Goal: Information Seeking & Learning: Learn about a topic

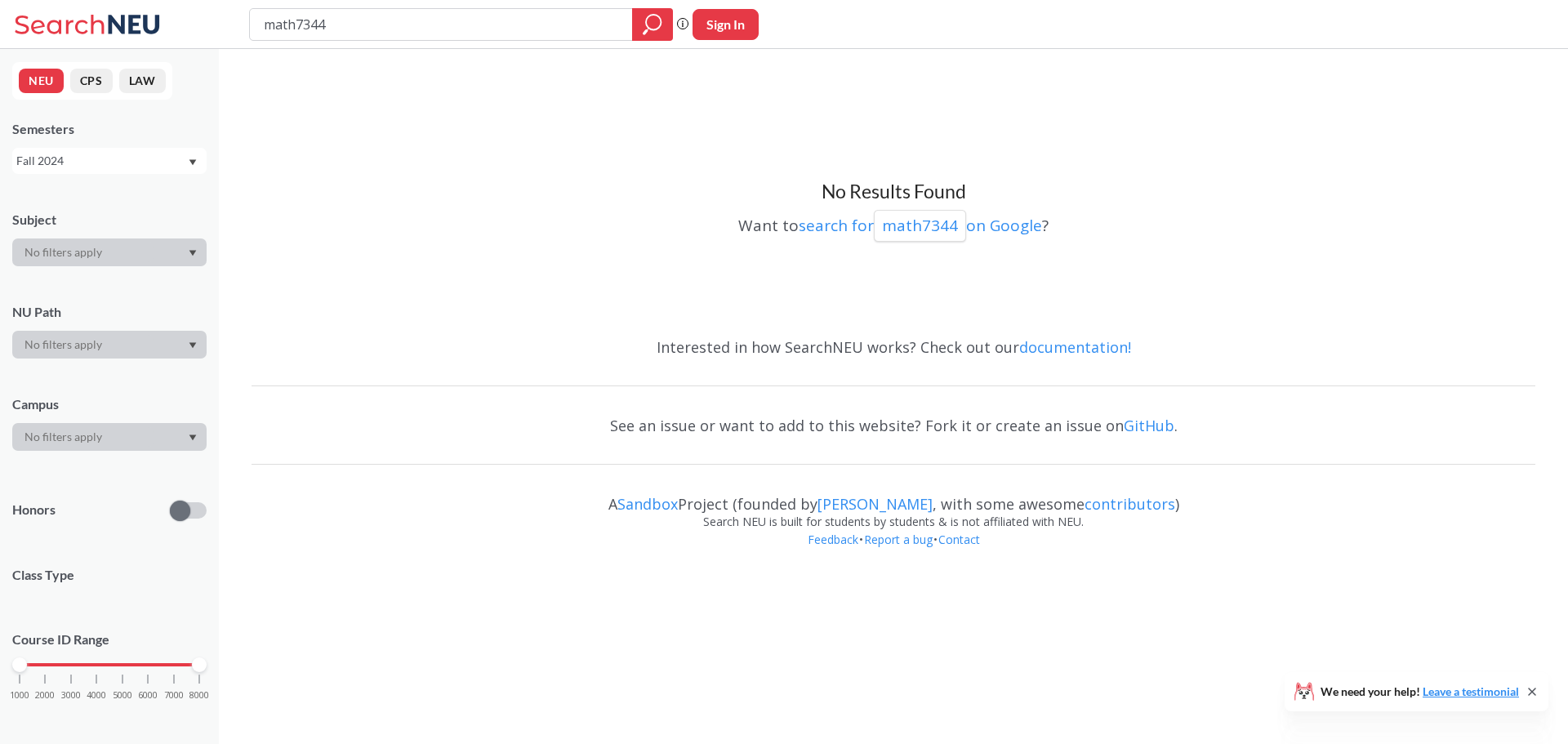
click at [493, 24] on input "math7344" at bounding box center [441, 24] width 359 height 28
type input "comm1320"
click at [104, 170] on div "Fall 2024" at bounding box center [109, 160] width 194 height 26
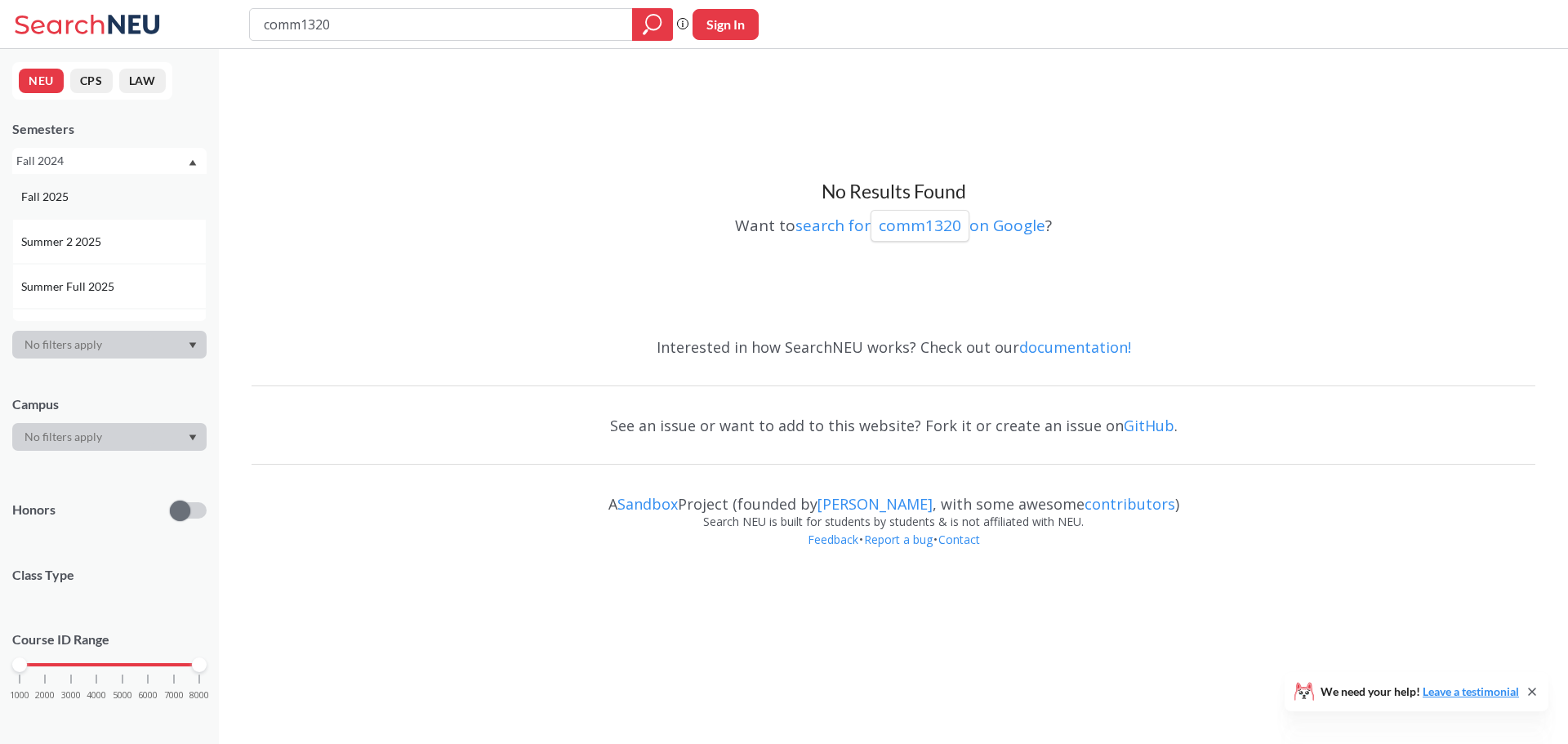
click at [97, 199] on div "Fall 2025" at bounding box center [113, 196] width 185 height 18
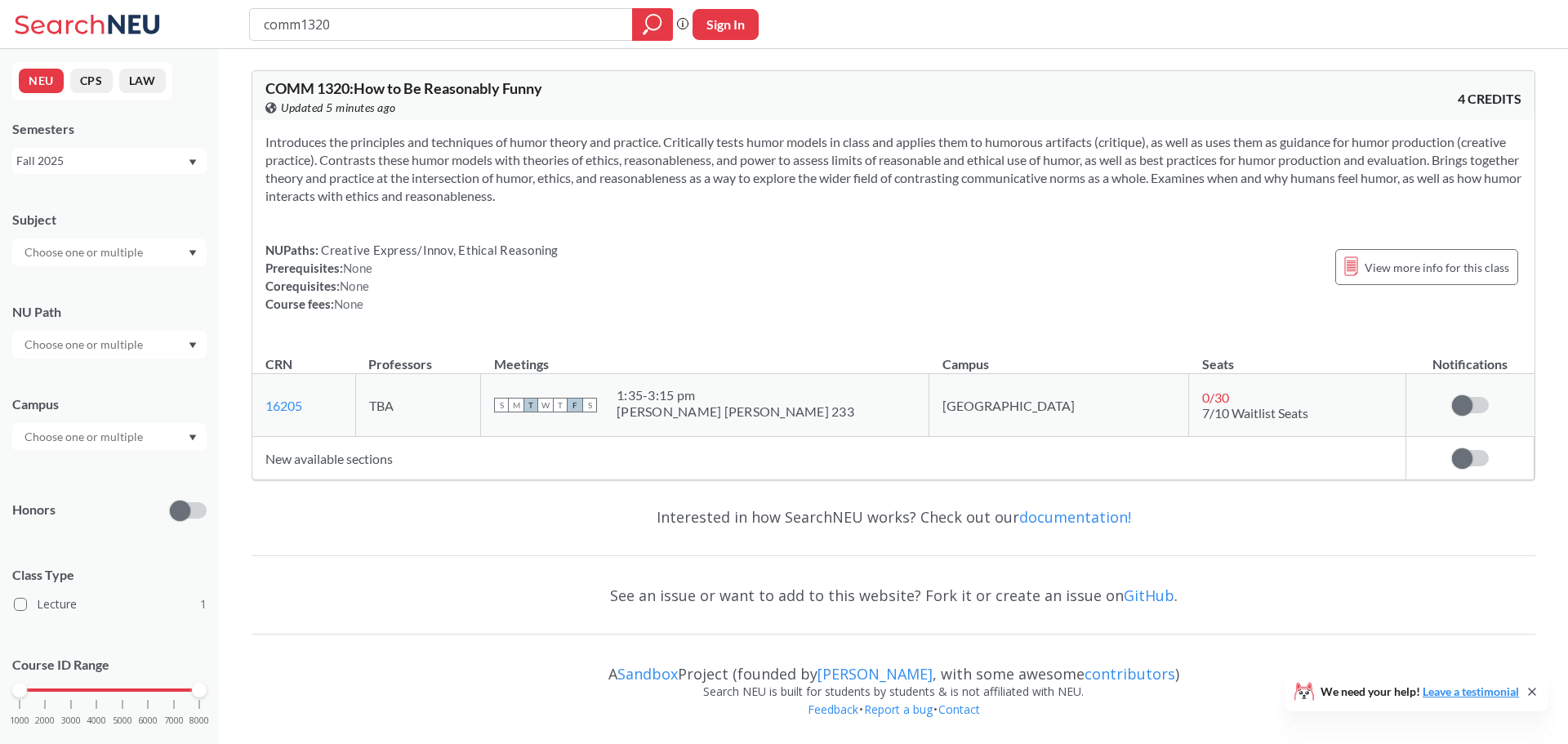
click at [144, 168] on div "Fall 2025" at bounding box center [102, 160] width 171 height 18
click at [76, 220] on span "Spring 2025" at bounding box center [53, 213] width 65 height 18
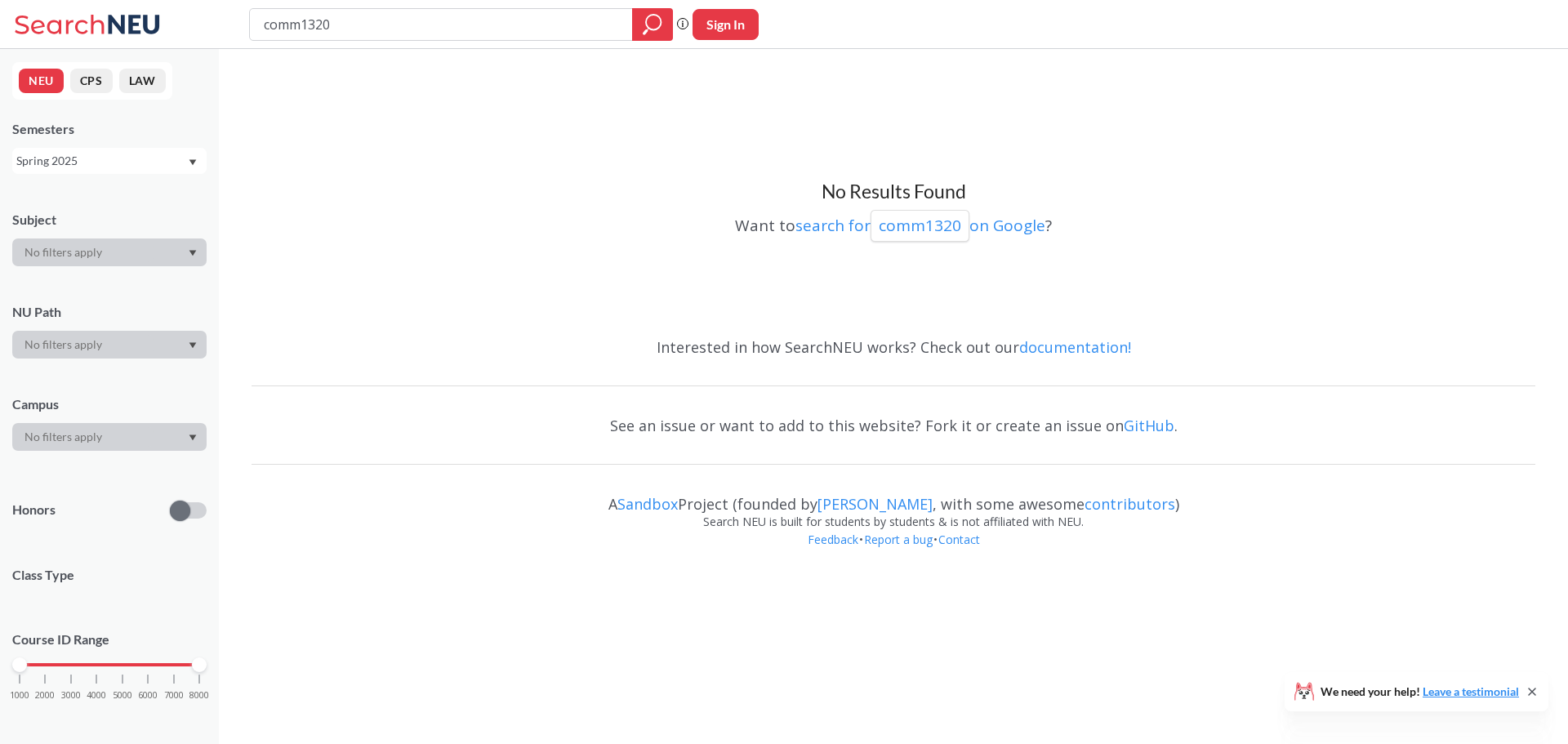
click at [113, 177] on div "NEU CPS LAW Semesters Spring 2025 Subject NU Path Campus Honors Class Type Cour…" at bounding box center [109, 396] width 218 height 695
click at [114, 164] on div "Spring 2025" at bounding box center [102, 160] width 171 height 18
click at [82, 253] on div "Fall 2024" at bounding box center [113, 258] width 185 height 18
click at [74, 159] on div "Fall 2024" at bounding box center [102, 160] width 171 height 18
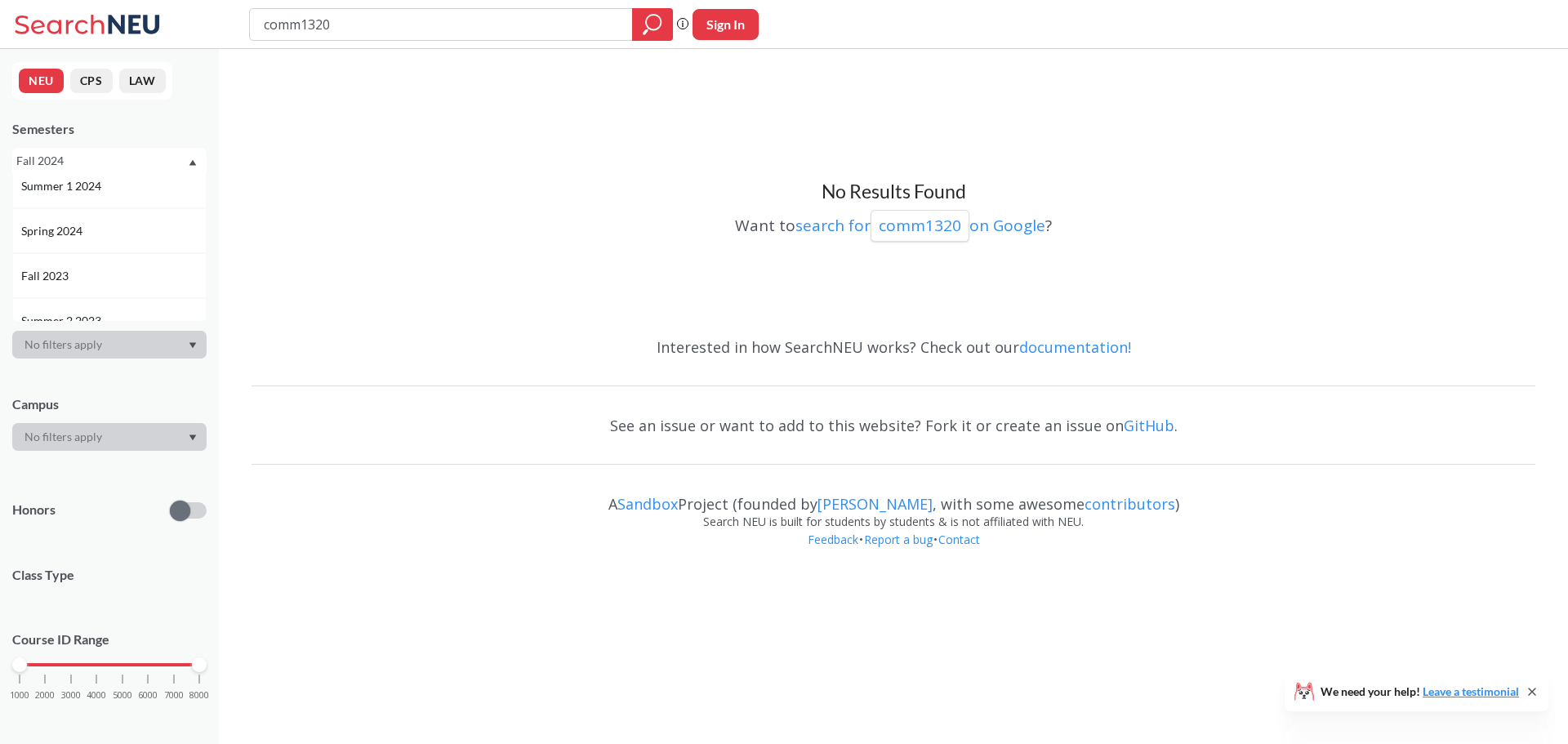
scroll to position [408, 0]
click at [81, 207] on div "Spring 2024" at bounding box center [109, 192] width 194 height 44
click at [88, 168] on div "Spring 2024" at bounding box center [102, 160] width 171 height 18
click at [89, 240] on div "Fall 2023" at bounding box center [113, 238] width 185 height 18
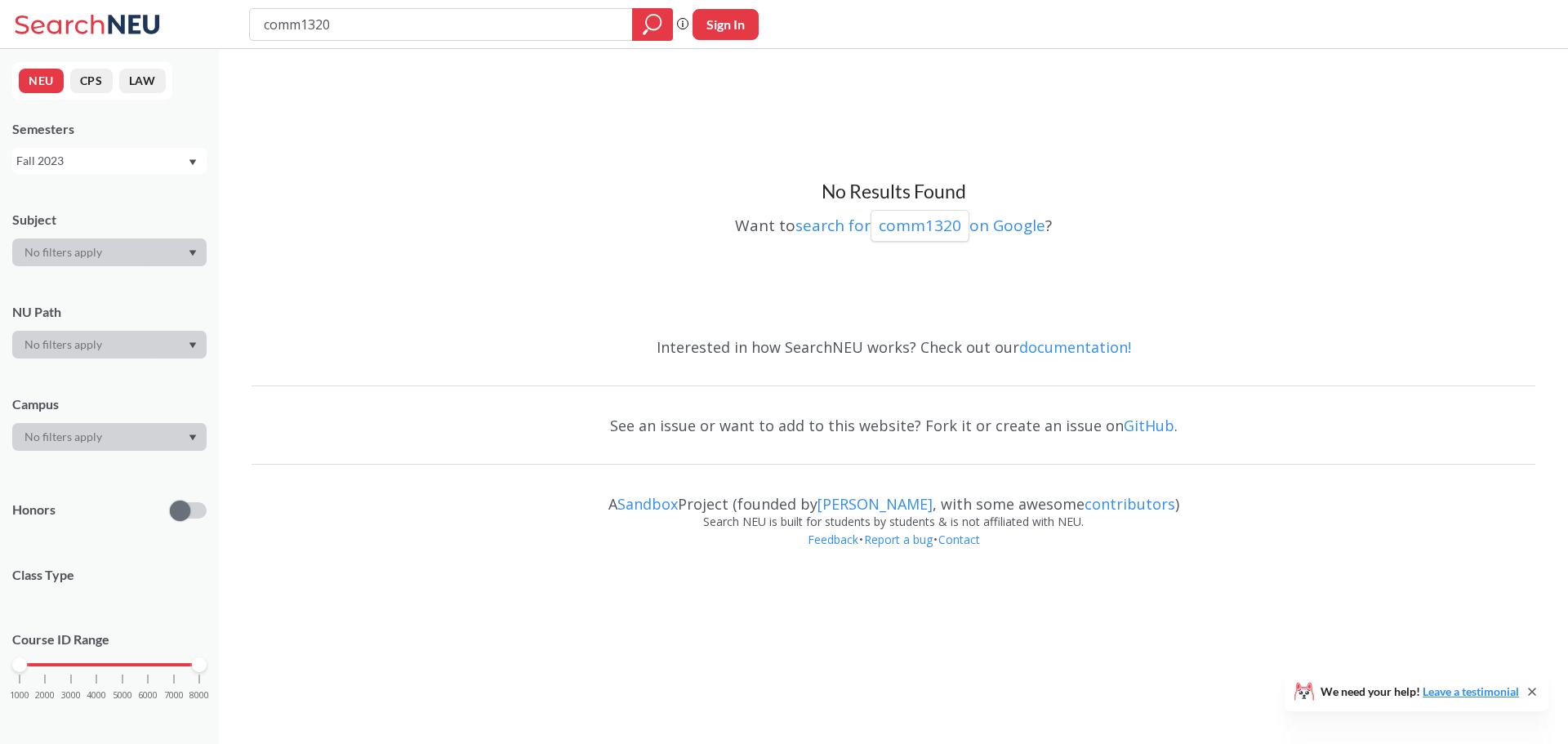
click at [112, 157] on div "Fall 2023" at bounding box center [102, 160] width 171 height 18
click at [104, 255] on div "Spring 2023" at bounding box center [113, 253] width 185 height 18
click at [141, 162] on div "Spring 2023" at bounding box center [102, 160] width 171 height 18
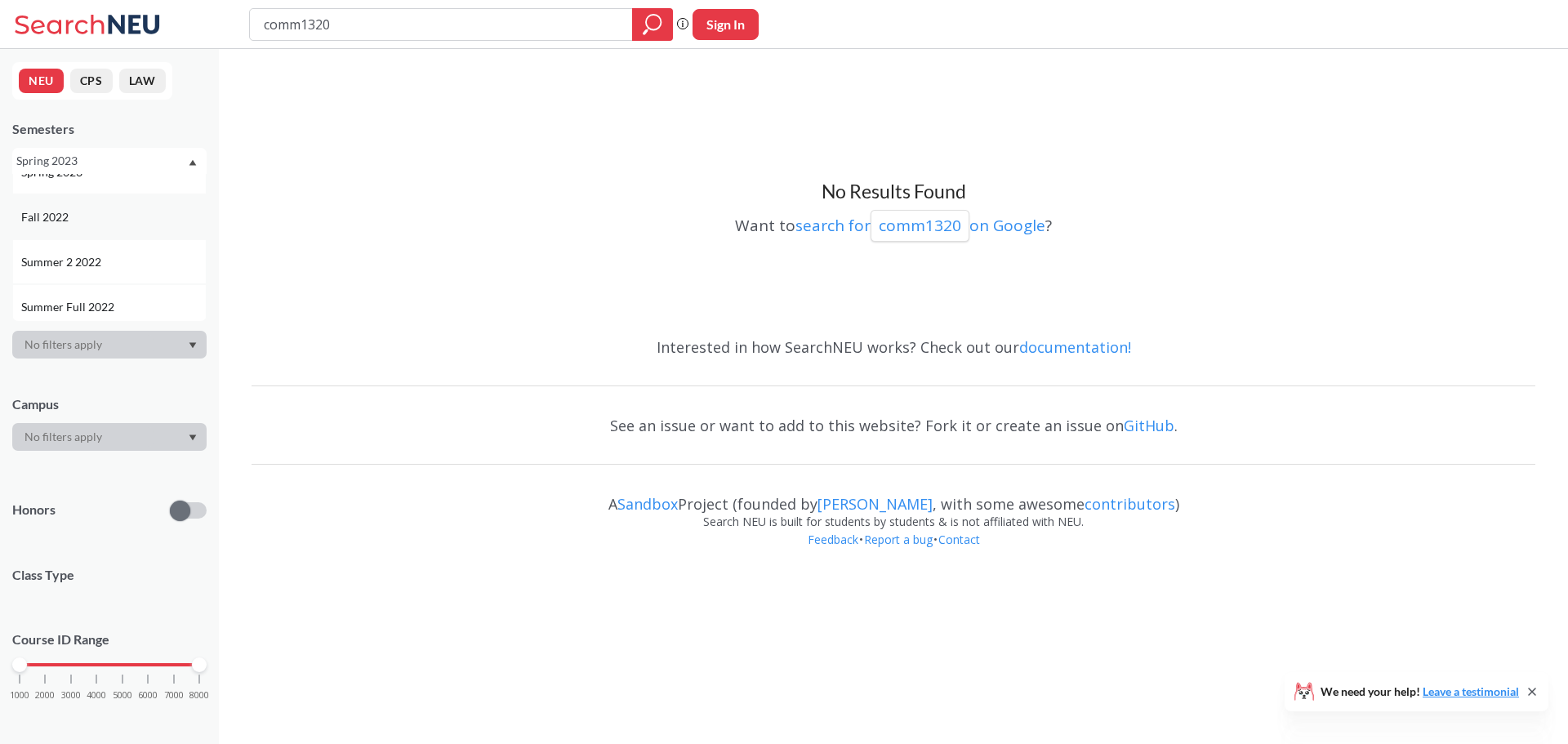
click at [85, 224] on div "Fall 2022" at bounding box center [113, 216] width 185 height 18
click at [124, 159] on div "Fall 2022" at bounding box center [102, 160] width 171 height 18
click at [93, 241] on div "Spring 2022" at bounding box center [113, 233] width 185 height 18
click at [111, 182] on div "NEU CPS LAW Semesters Spring 2022 Subject NU Path Campus Honors Class Type Cour…" at bounding box center [109, 396] width 218 height 695
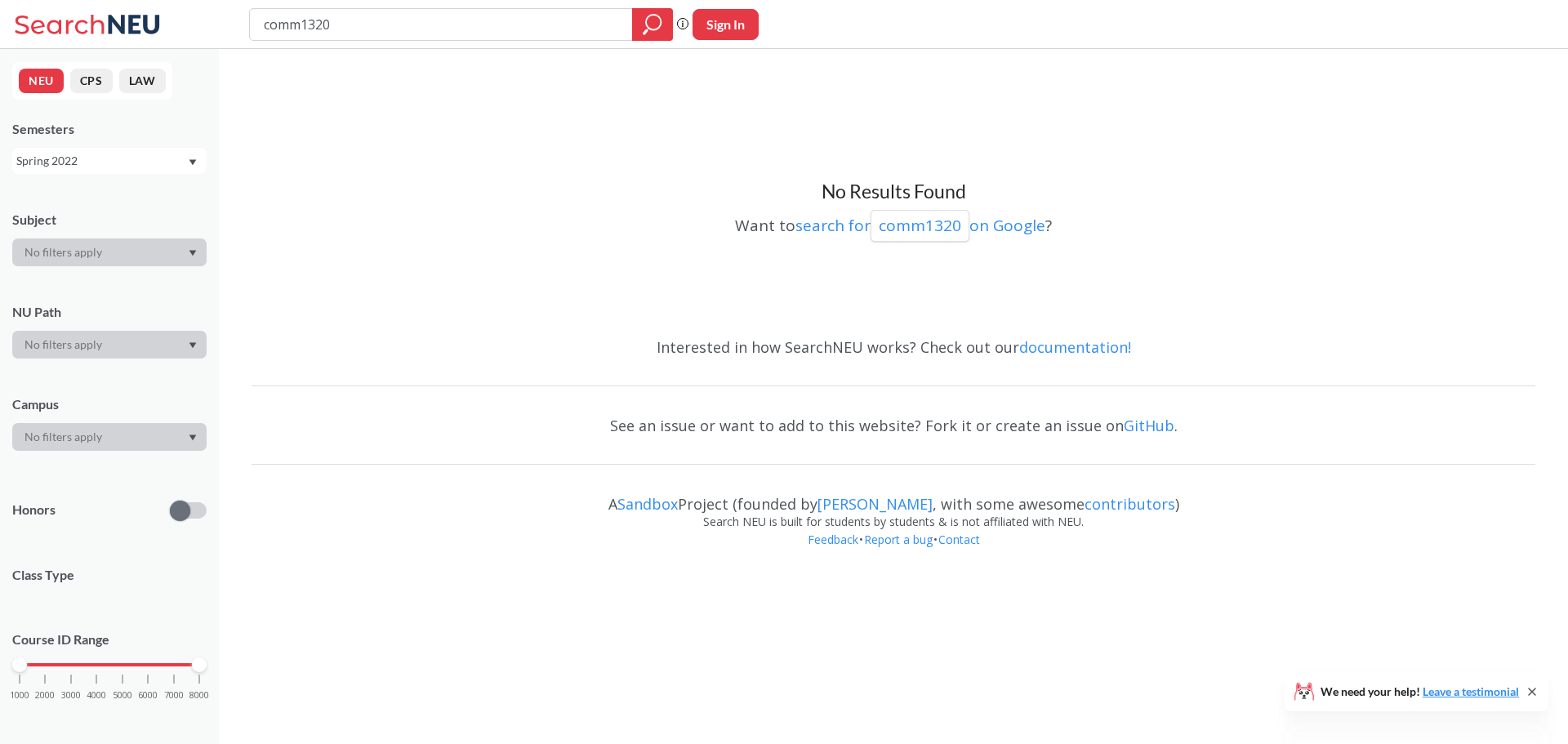
click at [113, 165] on div "Spring 2022" at bounding box center [102, 160] width 171 height 18
click at [94, 208] on div "Fall 2021" at bounding box center [109, 196] width 194 height 44
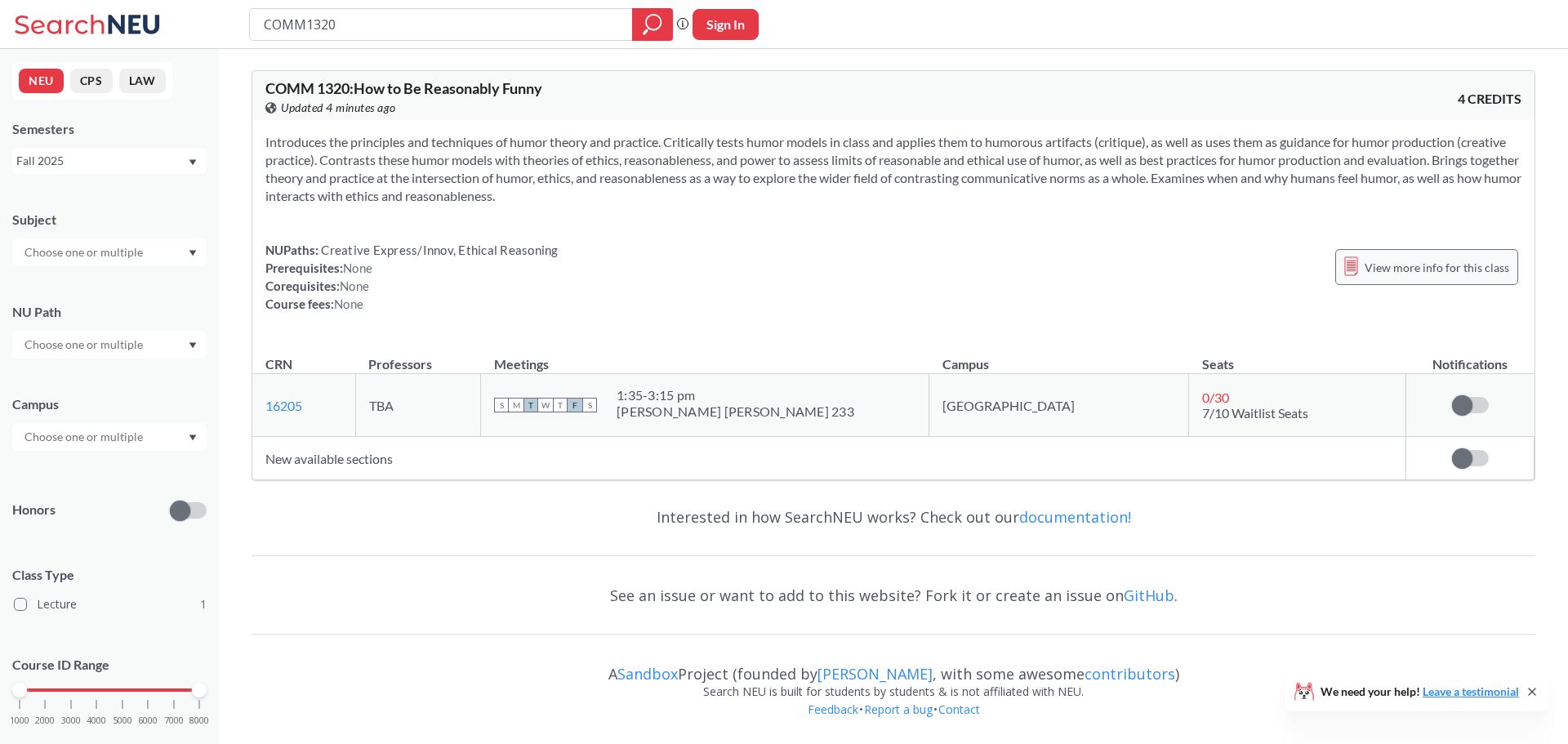
click at [1367, 276] on div "View more info for this class" at bounding box center [1427, 267] width 183 height 36
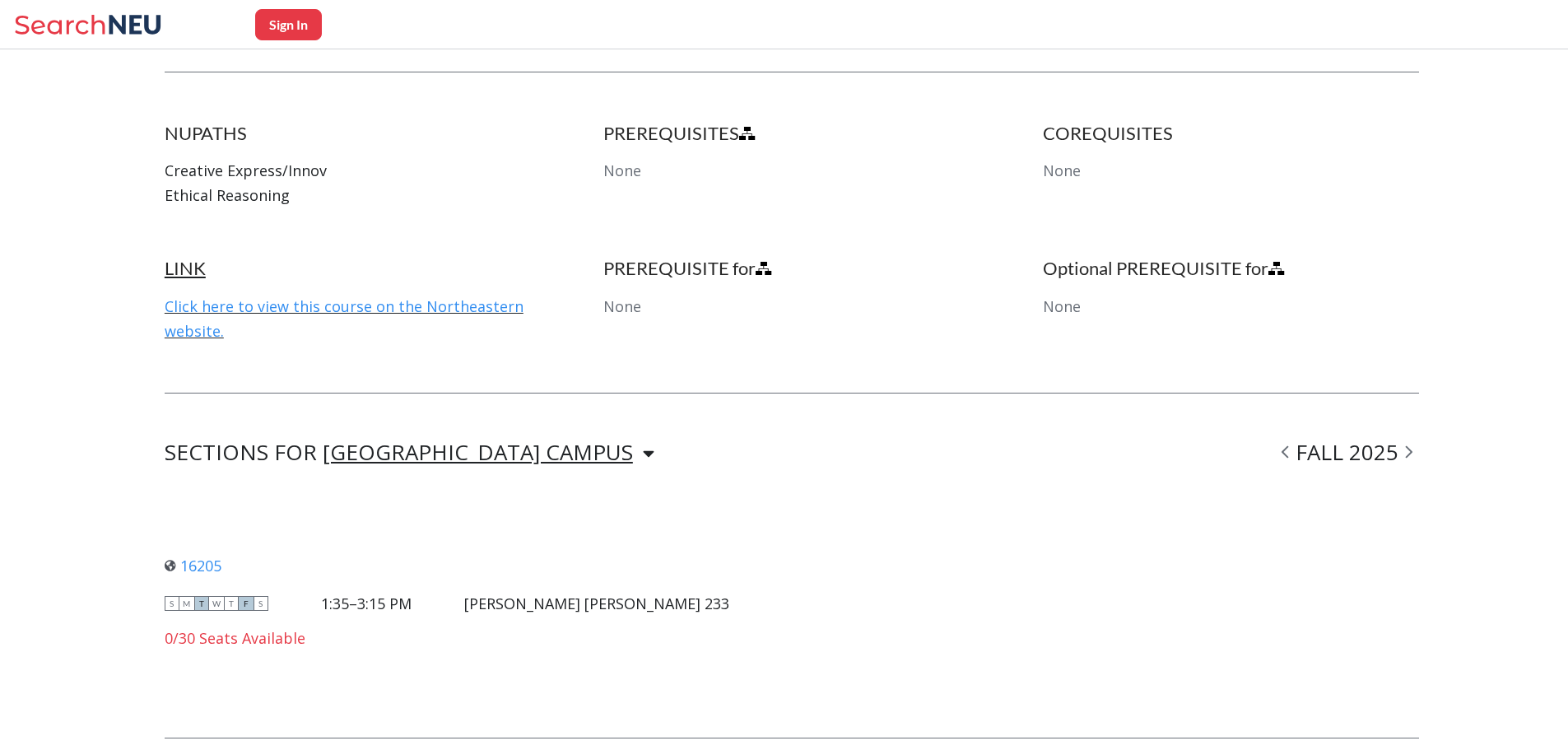
scroll to position [877, 0]
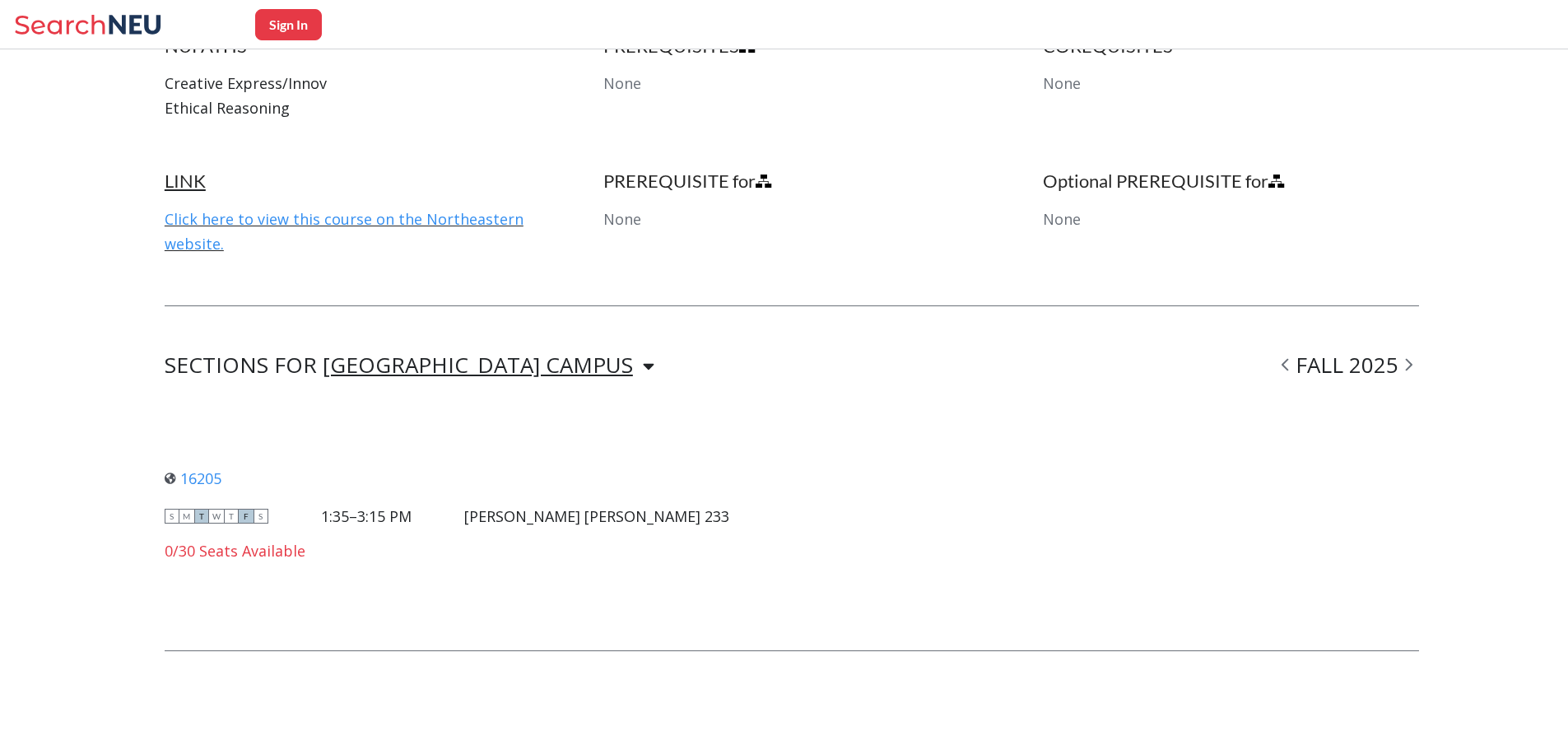
click at [1412, 368] on icon at bounding box center [1408, 364] width 8 height 17
drag, startPoint x: 1415, startPoint y: 364, endPoint x: 1324, endPoint y: 358, distance: 91.2
click at [1412, 364] on icon at bounding box center [1408, 364] width 8 height 17
click at [1312, 366] on div "FALL 2025" at bounding box center [1347, 365] width 144 height 19
click at [1288, 368] on icon at bounding box center [1286, 364] width 8 height 17
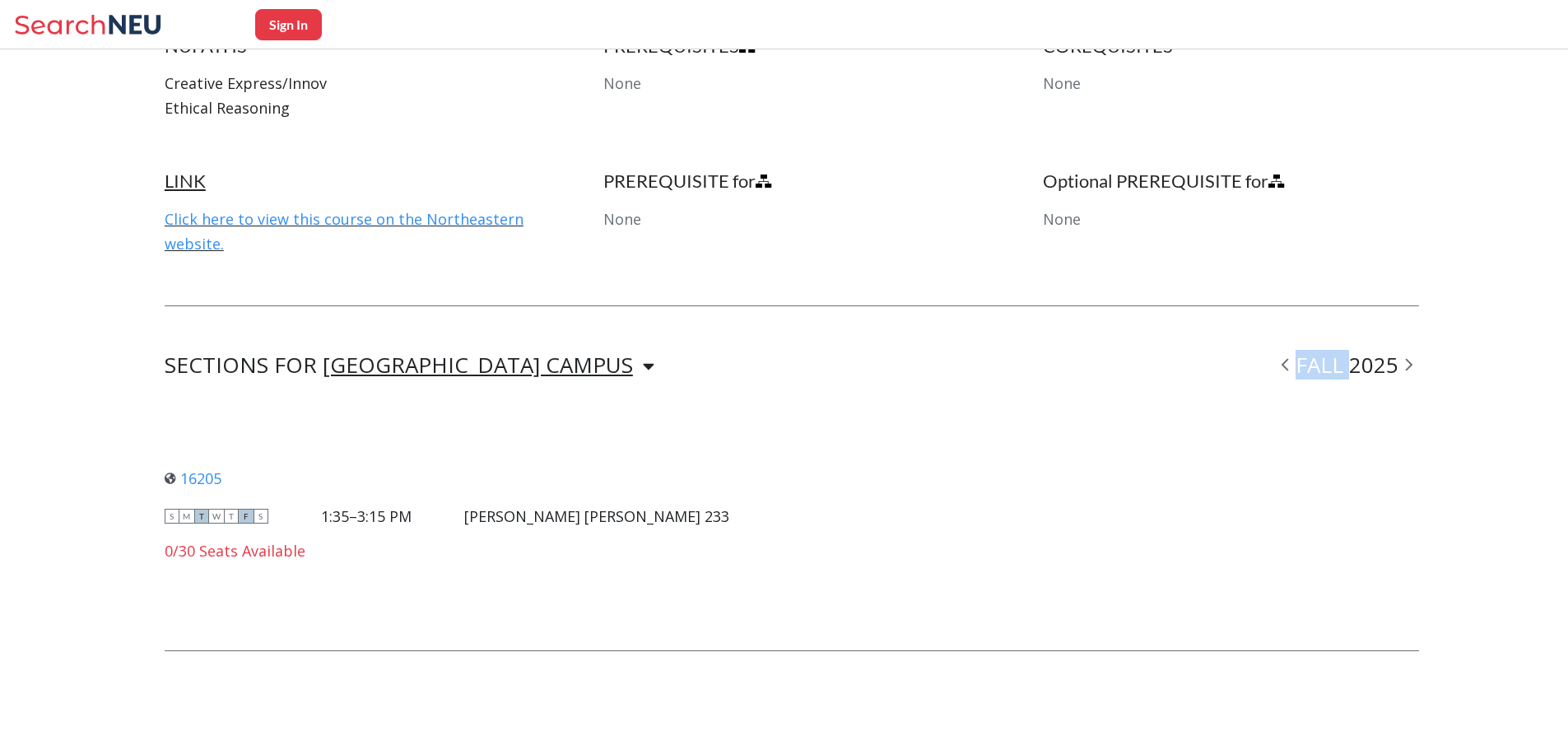
click at [1288, 368] on icon at bounding box center [1286, 364] width 8 height 17
click at [1383, 363] on div "FALL 2025" at bounding box center [1347, 365] width 144 height 19
click at [1288, 363] on icon at bounding box center [1285, 364] width 7 height 13
drag, startPoint x: 1436, startPoint y: 363, endPoint x: 1419, endPoint y: 363, distance: 17.0
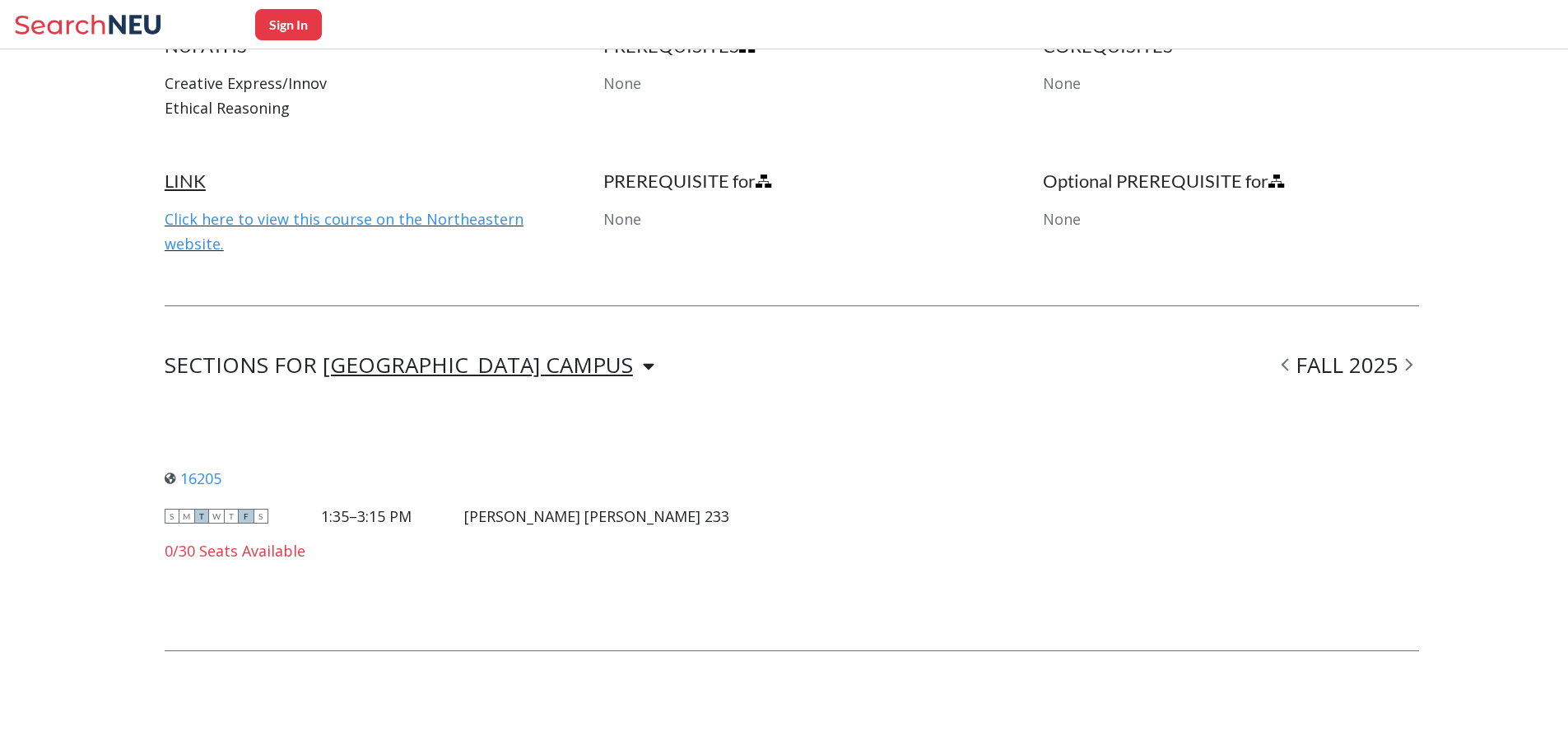
click at [1412, 363] on icon at bounding box center [1408, 364] width 8 height 17
click at [1295, 367] on span at bounding box center [1285, 364] width 20 height 43
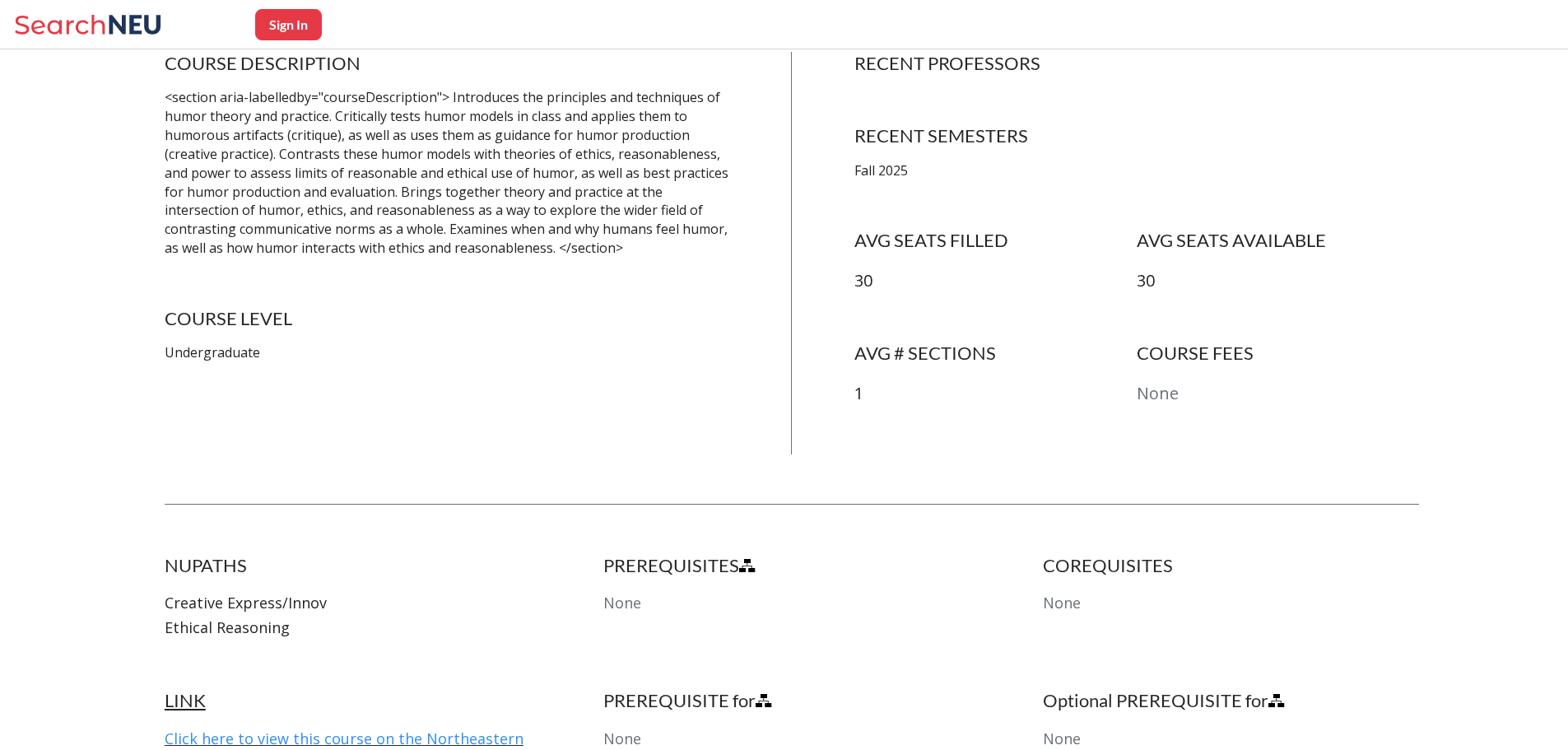
scroll to position [411, 0]
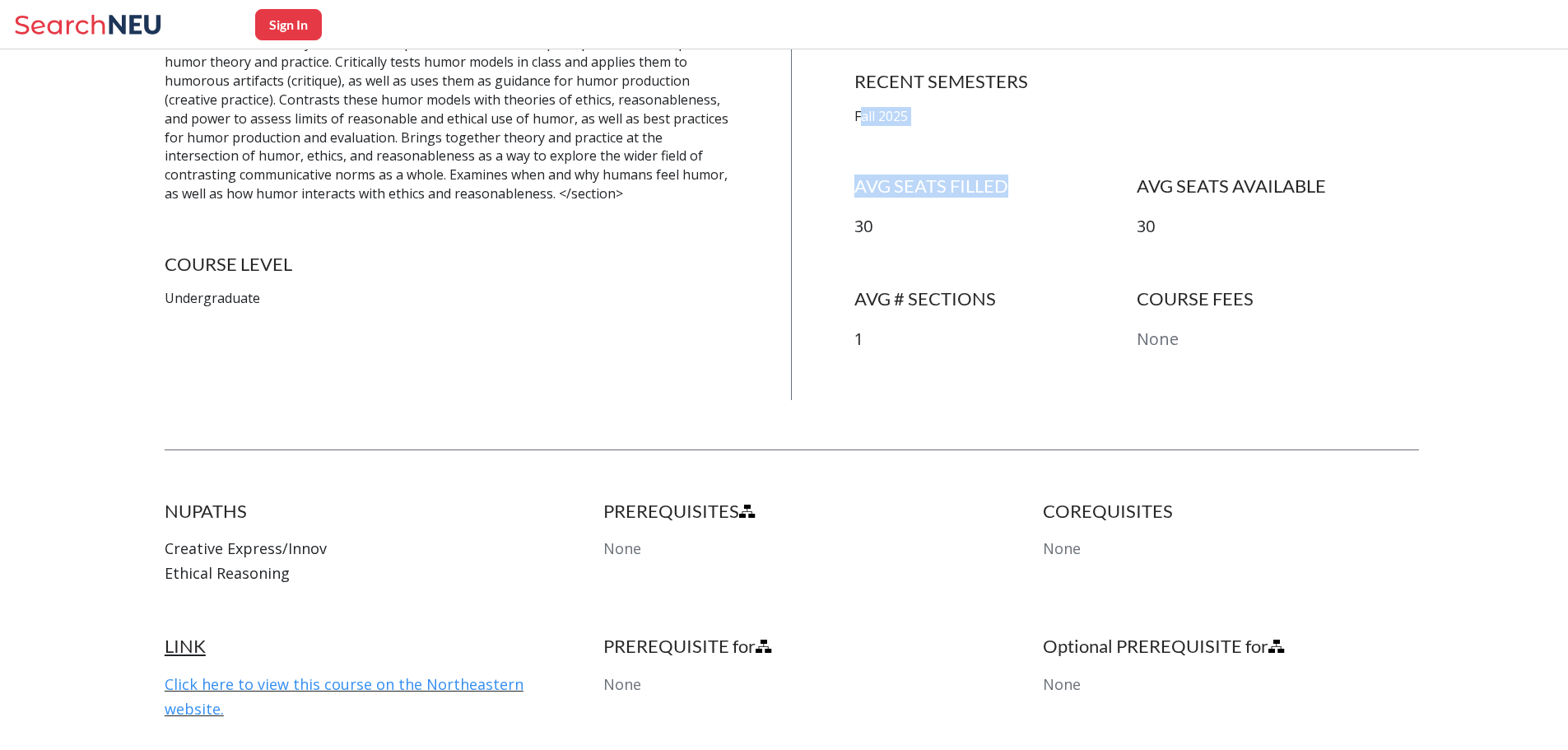
drag, startPoint x: 865, startPoint y: 102, endPoint x: 1023, endPoint y: 140, distance: 162.5
click at [1023, 140] on div "RECENT PROFESSORS RECENT SEMESTERS Fall 2025 AVG SEATS FILLED 30 AVG SEATS AVAI…" at bounding box center [1137, 198] width 565 height 402
click at [877, 136] on div "RECENT PROFESSORS RECENT SEMESTERS Fall 2025 AVG SEATS FILLED 30 AVG SEATS AVAI…" at bounding box center [1137, 198] width 565 height 402
